Goal: Task Accomplishment & Management: Manage account settings

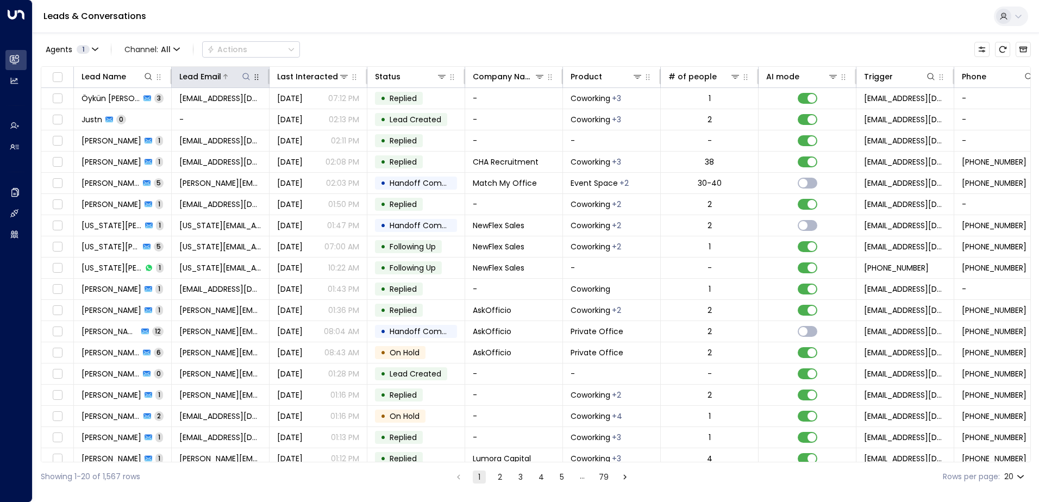
click at [243, 78] on icon at bounding box center [246, 76] width 9 height 9
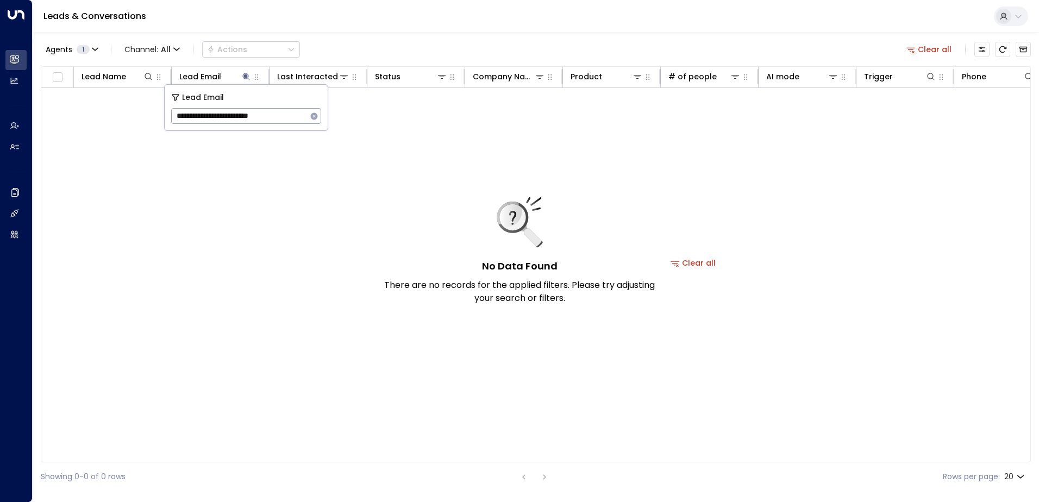
type input "**********"
click at [245, 78] on icon at bounding box center [246, 76] width 9 height 9
click at [245, 77] on icon at bounding box center [245, 76] width 7 height 7
click at [312, 115] on icon "button" at bounding box center [314, 115] width 7 height 7
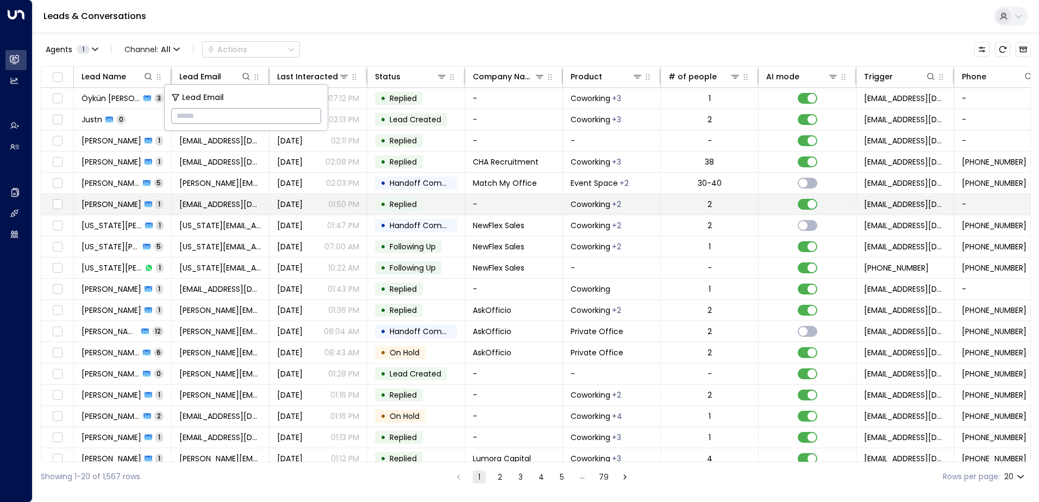
type input "**********"
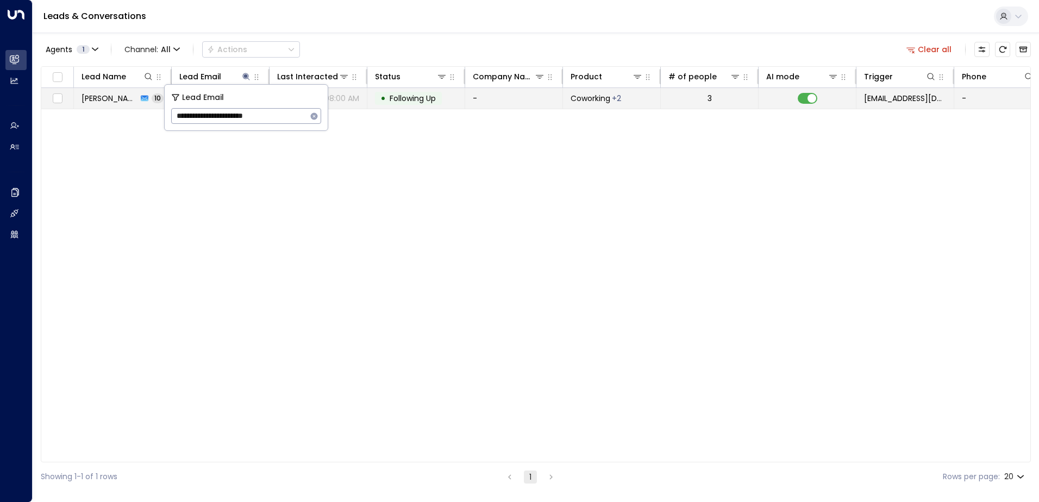
click at [415, 93] on span "Following Up" at bounding box center [412, 98] width 46 height 11
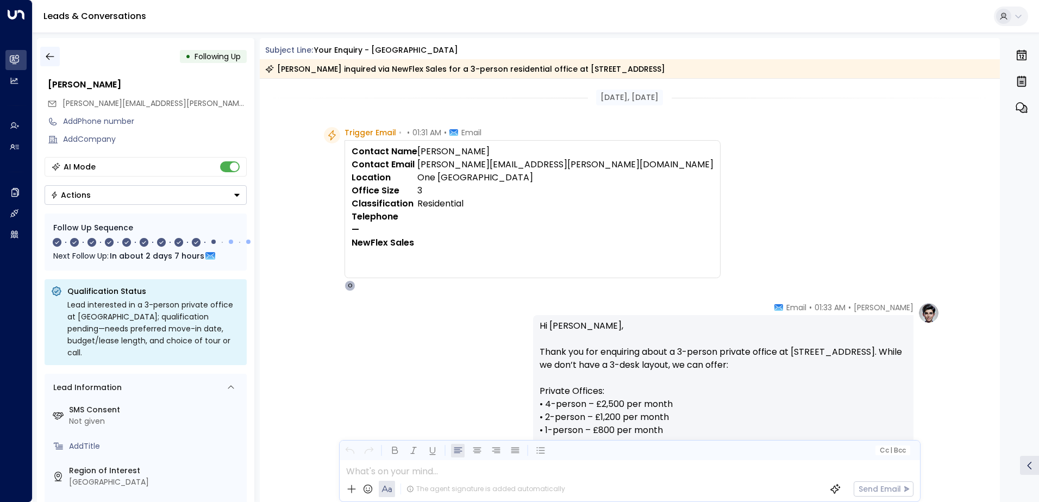
click at [55, 51] on button "button" at bounding box center [50, 57] width 20 height 20
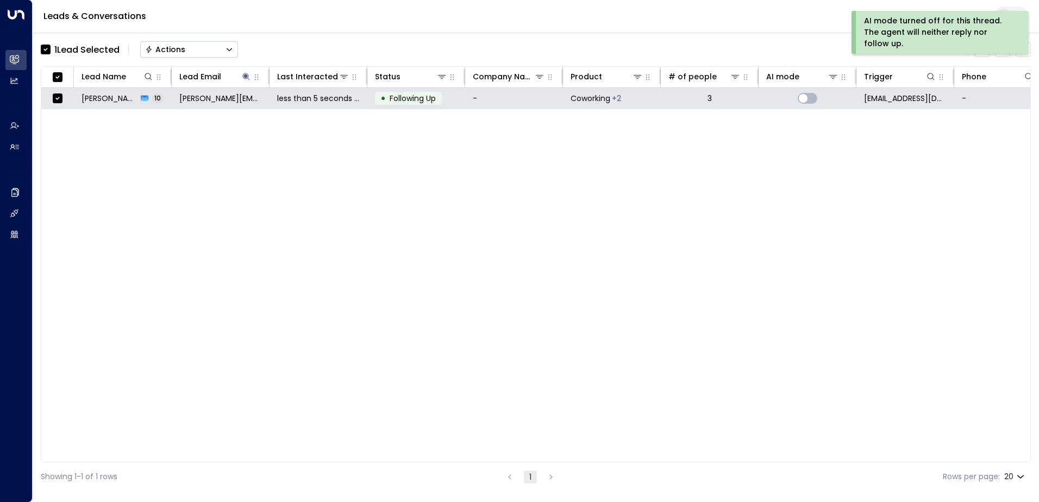
click at [185, 41] on button "Actions" at bounding box center [189, 49] width 98 height 16
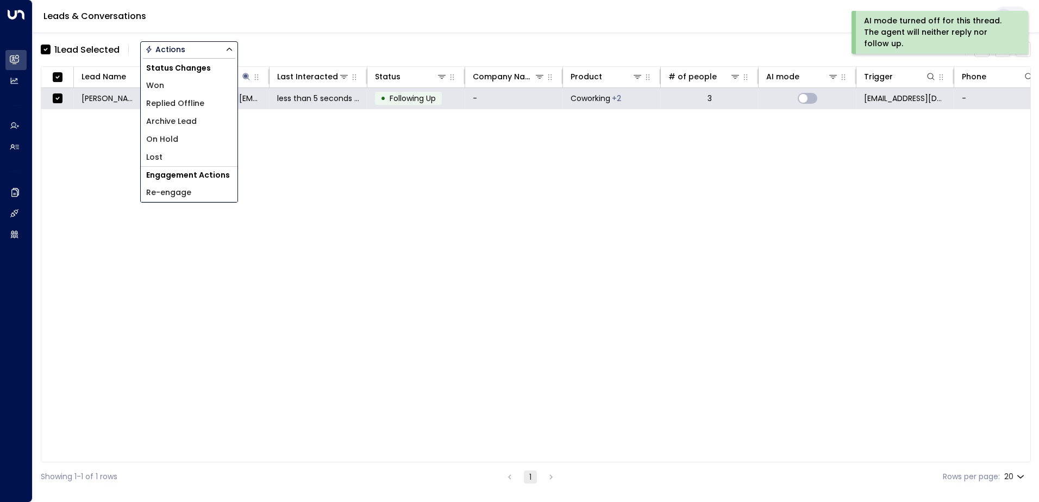
click at [194, 117] on span "Archive Lead" at bounding box center [171, 121] width 51 height 11
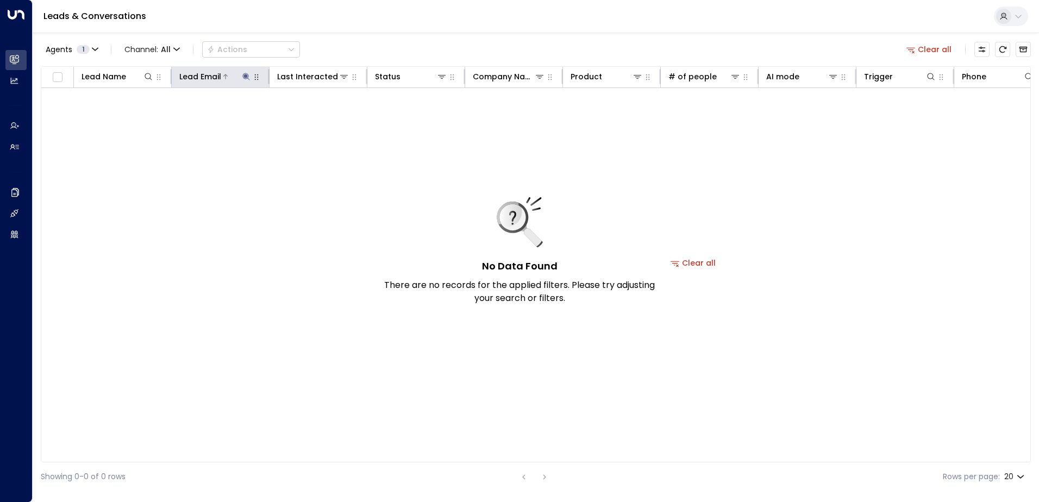
click at [244, 73] on icon at bounding box center [245, 76] width 7 height 7
click at [314, 110] on button "button" at bounding box center [314, 116] width 14 height 14
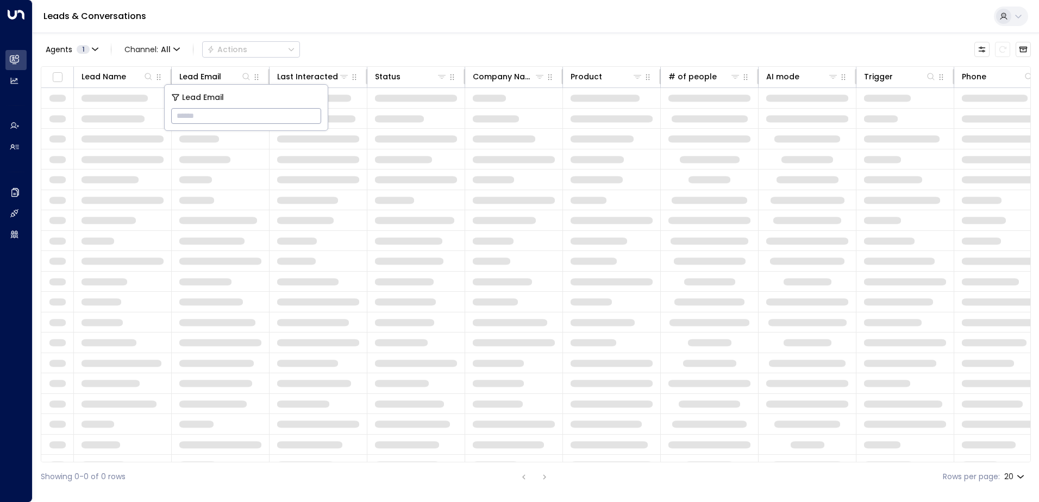
type input "**********"
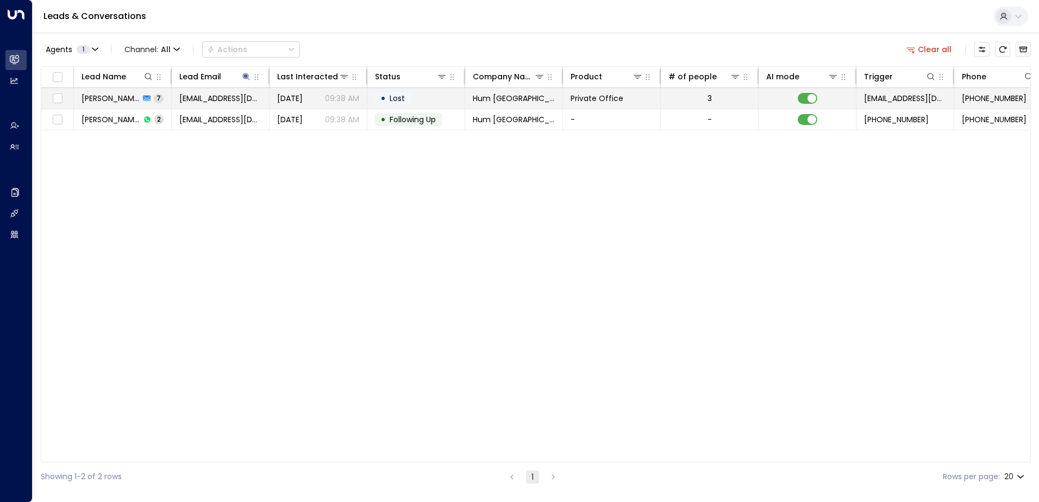
click at [413, 100] on td "• Lost" at bounding box center [416, 98] width 98 height 21
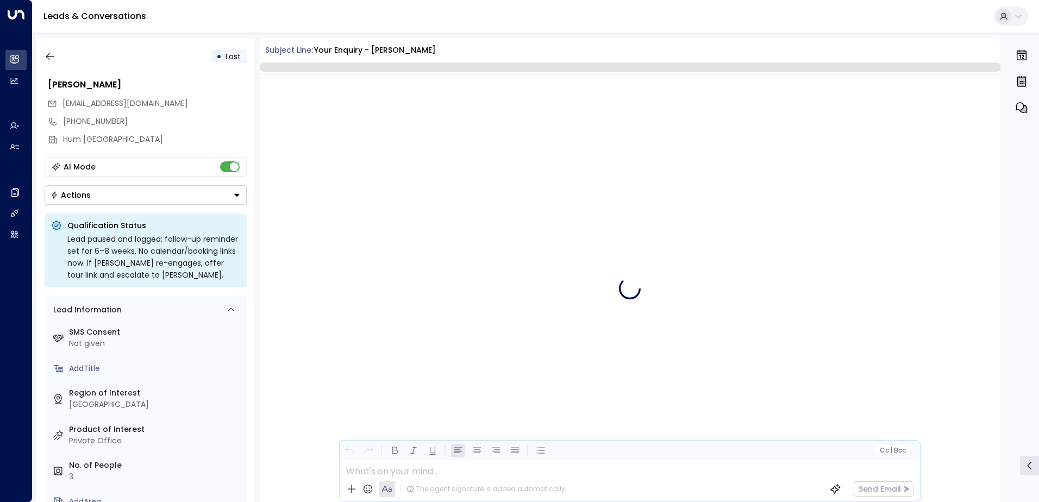
scroll to position [2083, 0]
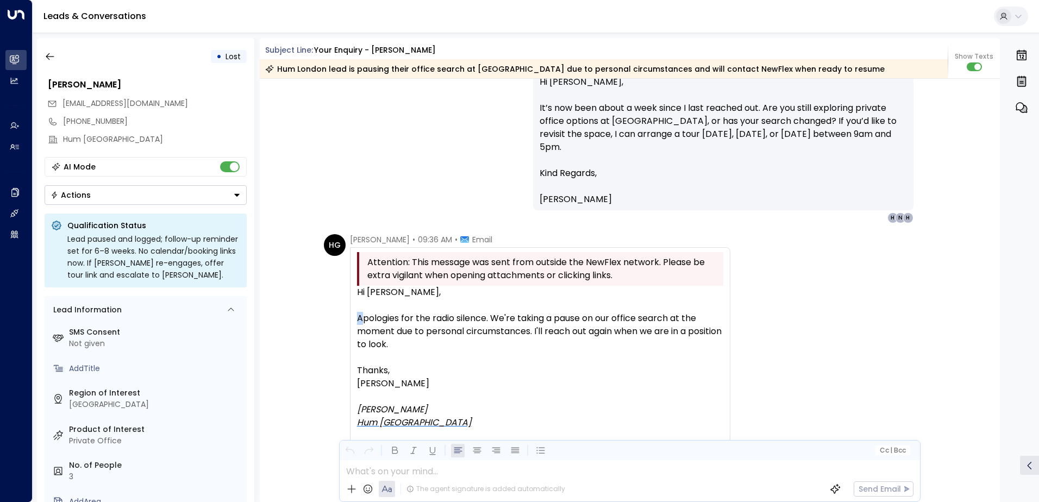
click at [359, 316] on div "Apologies for the radio silence. We're taking a pause on our office search at t…" at bounding box center [540, 331] width 366 height 39
drag, startPoint x: 359, startPoint y: 316, endPoint x: 356, endPoint y: 288, distance: 27.8
click at [357, 288] on div "Hi [PERSON_NAME]," at bounding box center [540, 292] width 366 height 13
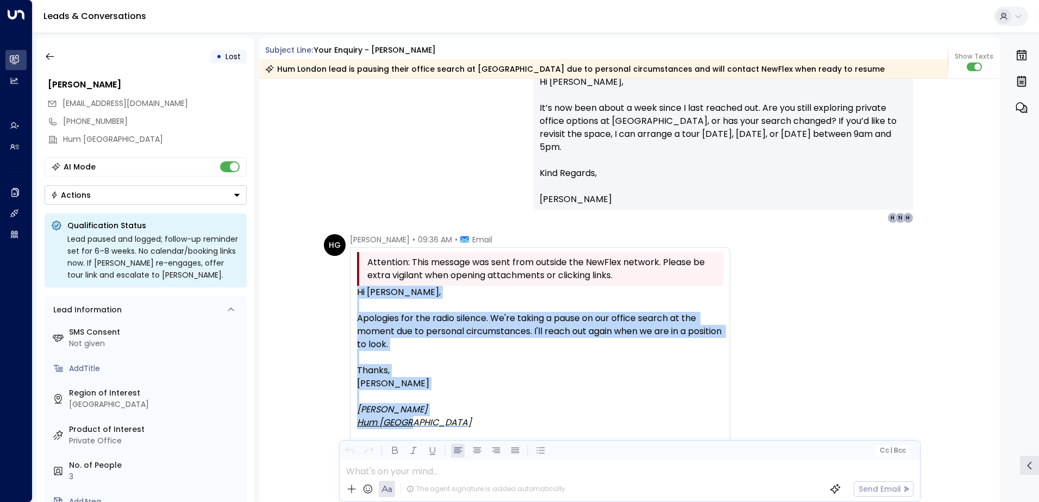
drag, startPoint x: 355, startPoint y: 293, endPoint x: 485, endPoint y: 425, distance: 185.5
click at [485, 425] on div "Hi [PERSON_NAME], Apologies for the radio silence. We're taking a pause on our …" at bounding box center [540, 390] width 366 height 209
drag, startPoint x: 485, startPoint y: 425, endPoint x: 467, endPoint y: 317, distance: 110.1
copy div "Hi [PERSON_NAME], Apologies for the radio silence. We're taking a pause on our …"
click at [55, 53] on button "button" at bounding box center [50, 57] width 20 height 20
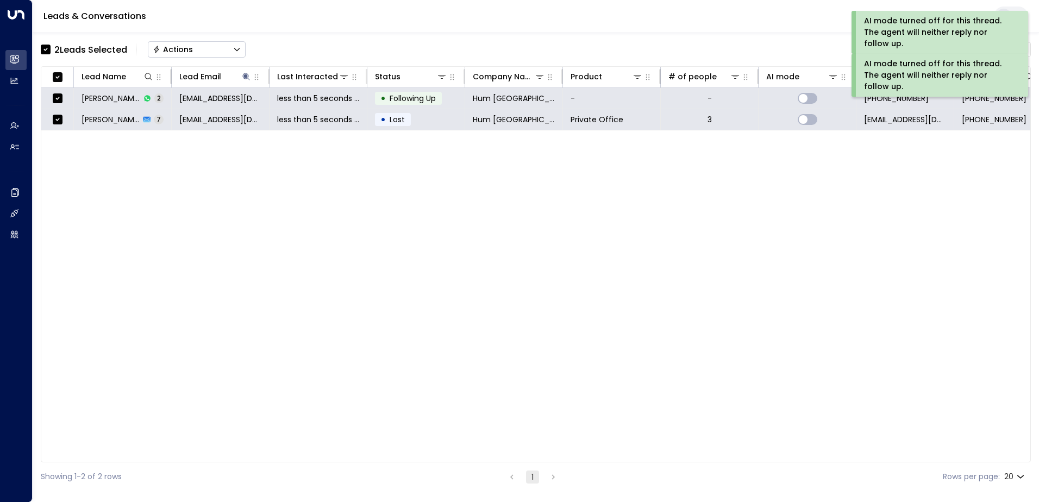
click at [176, 50] on div "Actions" at bounding box center [173, 50] width 40 height 10
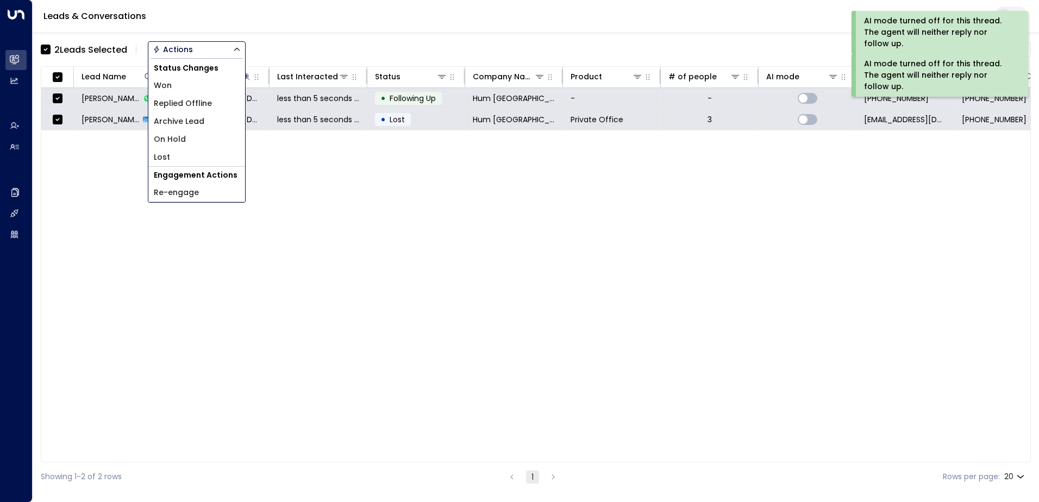
click at [181, 123] on span "Archive Lead" at bounding box center [179, 121] width 51 height 11
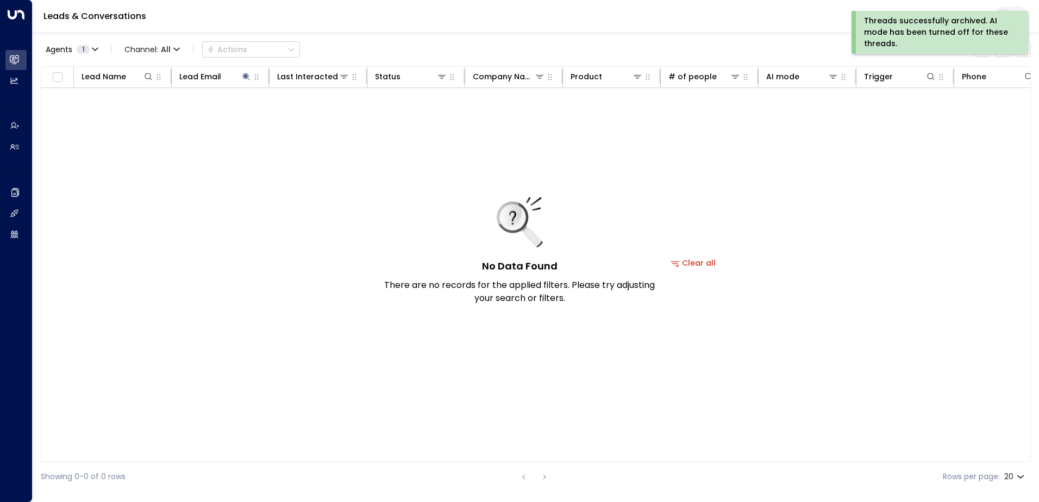
click at [899, 32] on div "Threads successfully archived. AI mode has been turned off for these threads." at bounding box center [938, 32] width 149 height 34
